Goal: Check status: Check status

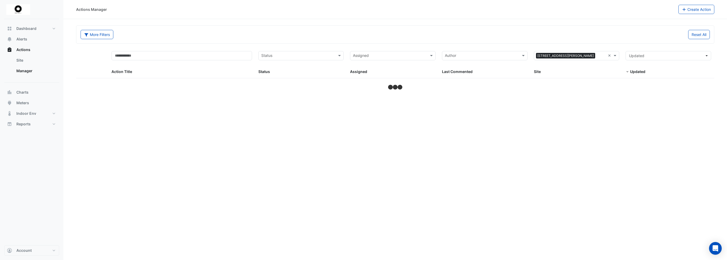
select select "**"
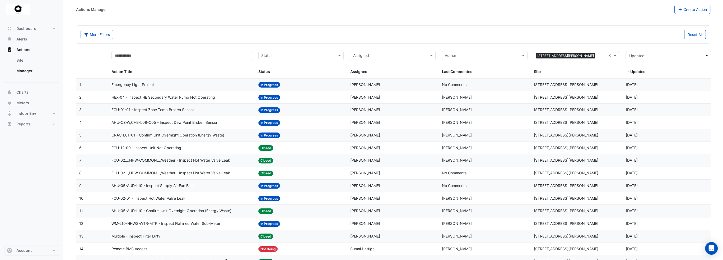
click at [150, 147] on span "FCU-12-09 - Inspect Unit Not Operating" at bounding box center [147, 148] width 70 height 6
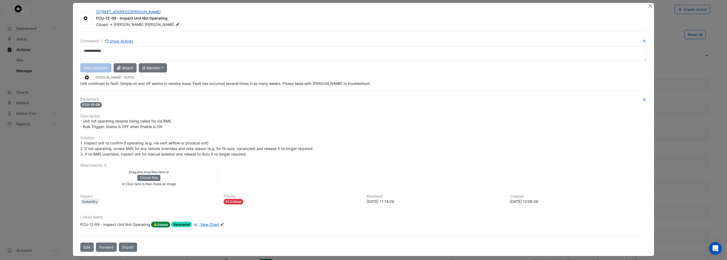
scroll to position [6, 0]
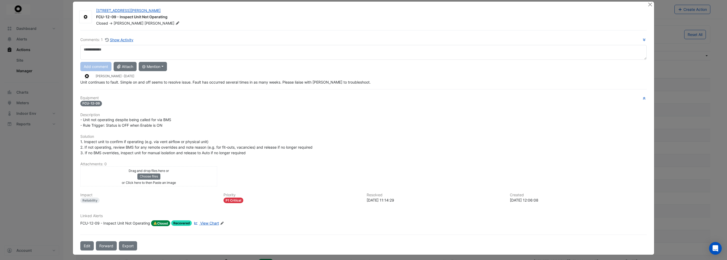
click at [159, 220] on span "Closed" at bounding box center [160, 223] width 19 height 6
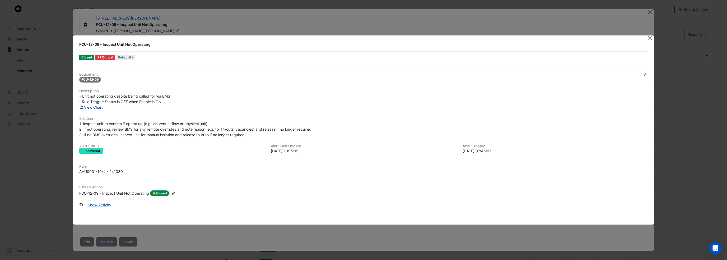
click at [96, 107] on link "View Chart" at bounding box center [91, 107] width 24 height 4
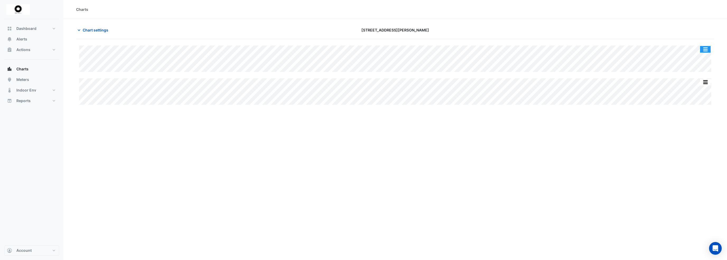
click at [705, 48] on button "button" at bounding box center [705, 49] width 11 height 7
click at [88, 30] on span "Chart settings" at bounding box center [96, 30] width 26 height 6
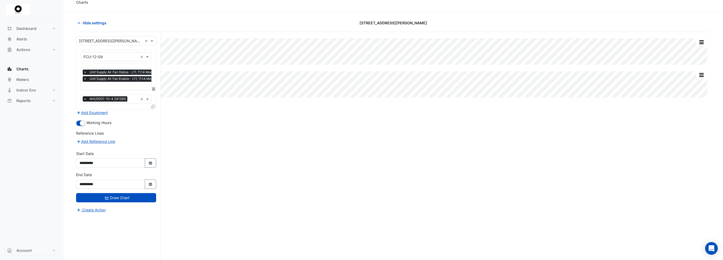
scroll to position [20, 0]
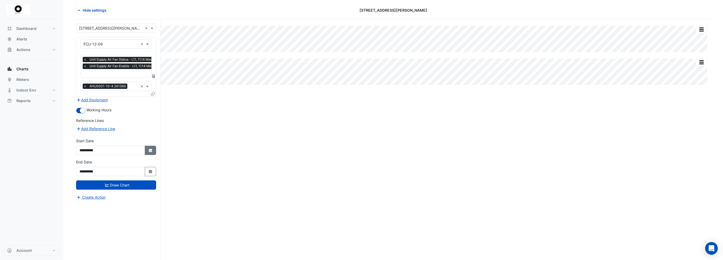
click at [152, 146] on button "Select Date" at bounding box center [151, 150] width 12 height 9
select select "*"
select select "****"
click at [106, 80] on select "*** *** *** *** *** *** *** ***" at bounding box center [101, 79] width 20 height 8
click at [131, 79] on div at bounding box center [136, 78] width 11 height 8
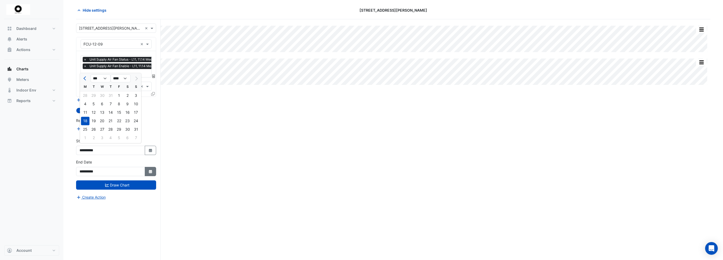
click at [149, 170] on icon "Select Date" at bounding box center [150, 172] width 5 height 4
click at [235, 128] on div "Split All Split None Print Save as JPEG Save as PNG Pivot Data Table Export CSV…" at bounding box center [393, 139] width 635 height 241
click at [147, 172] on button "Select Date" at bounding box center [151, 171] width 12 height 9
click at [137, 99] on span "Next month" at bounding box center [136, 100] width 4 height 4
click at [137, 100] on button "Next month" at bounding box center [136, 99] width 6 height 8
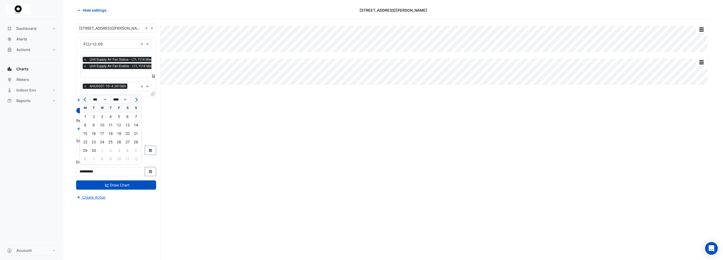
click at [137, 101] on button "Next month" at bounding box center [136, 99] width 6 height 8
click at [86, 99] on span "Previous month" at bounding box center [86, 100] width 4 height 4
select select "*"
click at [95, 150] on div "30" at bounding box center [94, 150] width 8 height 8
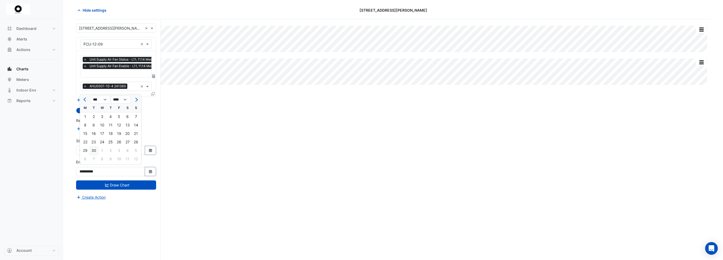
type input "**********"
click at [147, 164] on div "**********" at bounding box center [116, 167] width 80 height 17
click at [147, 152] on button "Select Date" at bounding box center [151, 150] width 12 height 9
select select "*"
select select "****"
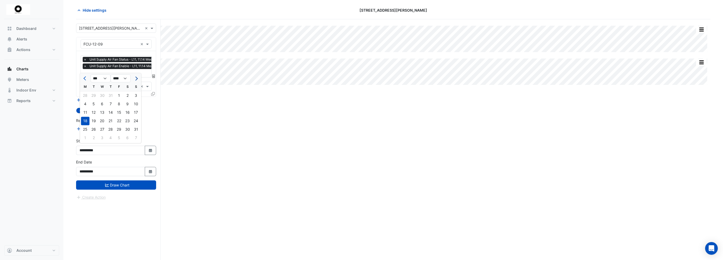
click at [136, 78] on span "Next month" at bounding box center [136, 78] width 4 height 4
select select "*"
click at [136, 78] on div at bounding box center [136, 78] width 11 height 8
click at [110, 119] on div "25" at bounding box center [111, 121] width 8 height 8
type input "**********"
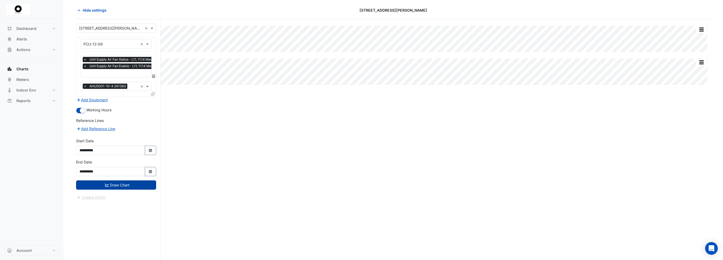
click at [112, 183] on button "Draw Chart" at bounding box center [116, 184] width 80 height 9
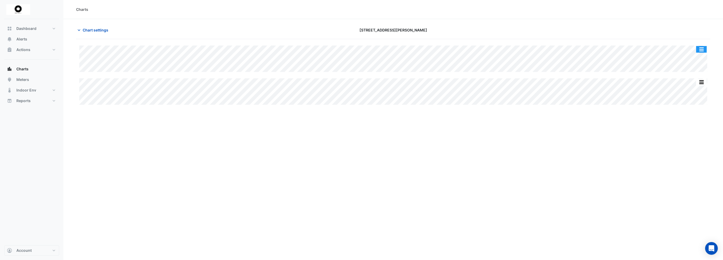
click at [701, 51] on button "button" at bounding box center [702, 49] width 11 height 7
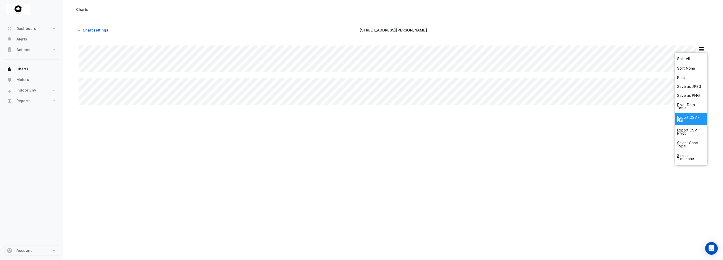
click at [691, 117] on div "Export CSV - Flat" at bounding box center [691, 119] width 32 height 13
click at [704, 49] on button "button" at bounding box center [702, 49] width 11 height 7
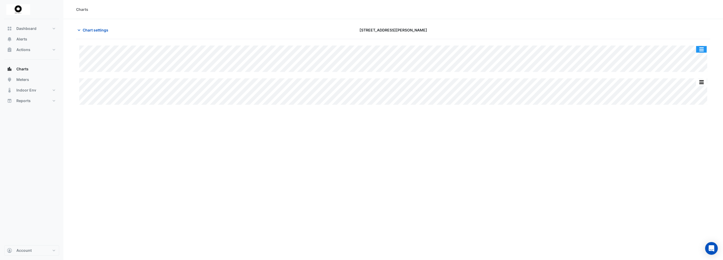
click at [704, 49] on button "button" at bounding box center [702, 49] width 11 height 7
click at [699, 48] on button "button" at bounding box center [702, 49] width 11 height 7
click at [686, 34] on div at bounding box center [607, 29] width 214 height 9
click at [699, 46] on button "button" at bounding box center [702, 49] width 11 height 7
